Goal: Information Seeking & Learning: Find specific fact

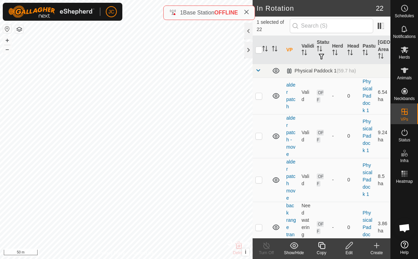
checkbox input "false"
checkbox input "true"
checkbox input "false"
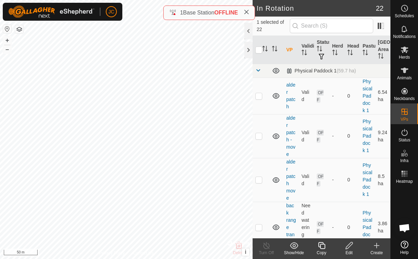
checkbox input "true"
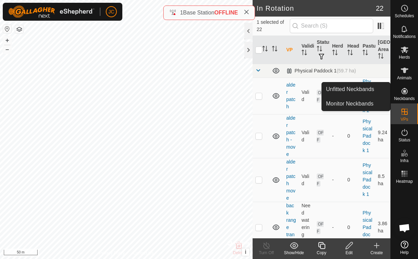
click at [400, 76] on span "Animals" at bounding box center [404, 78] width 15 height 4
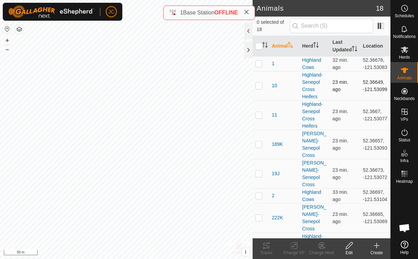
drag, startPoint x: 358, startPoint y: 94, endPoint x: 372, endPoint y: 109, distance: 20.2
click at [372, 100] on td "52.36649, -121.53099" at bounding box center [375, 85] width 30 height 29
copy td "52.36649, -121.53099"
click at [360, 94] on td "52.36649, -121.53099" at bounding box center [375, 85] width 30 height 29
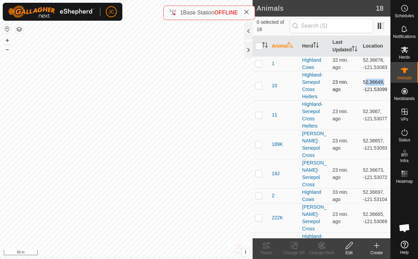
copy td "52.36649"
drag, startPoint x: 358, startPoint y: 101, endPoint x: 364, endPoint y: 106, distance: 7.8
click at [364, 100] on td "52.36649, -121.53099" at bounding box center [375, 85] width 30 height 29
copy td "-121.53099"
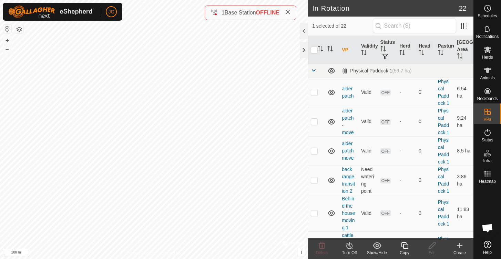
checkbox input "false"
checkbox input "true"
checkbox input "false"
checkbox input "true"
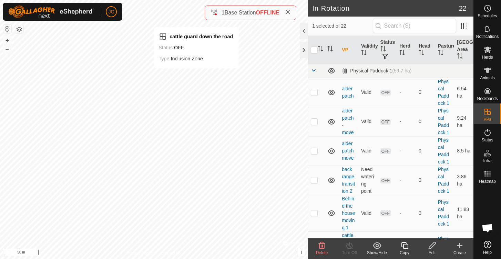
checkbox input "false"
checkbox input "true"
checkbox input "false"
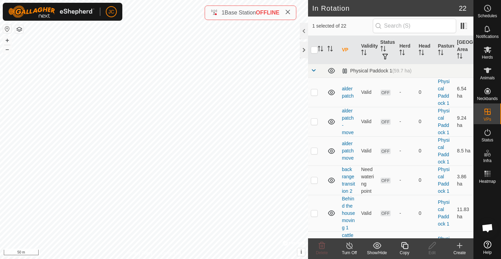
checkbox input "true"
checkbox input "false"
